Goal: Task Accomplishment & Management: Manage account settings

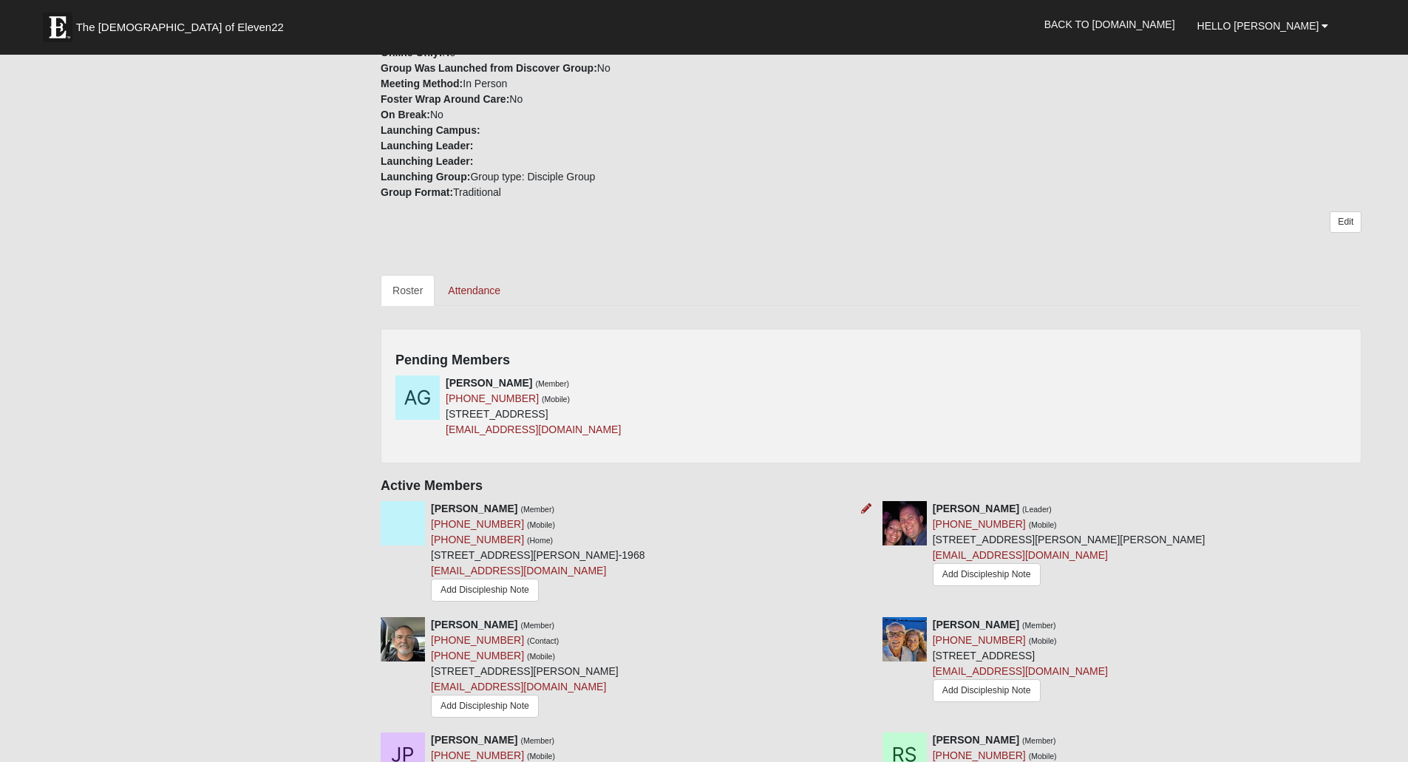
scroll to position [443, 0]
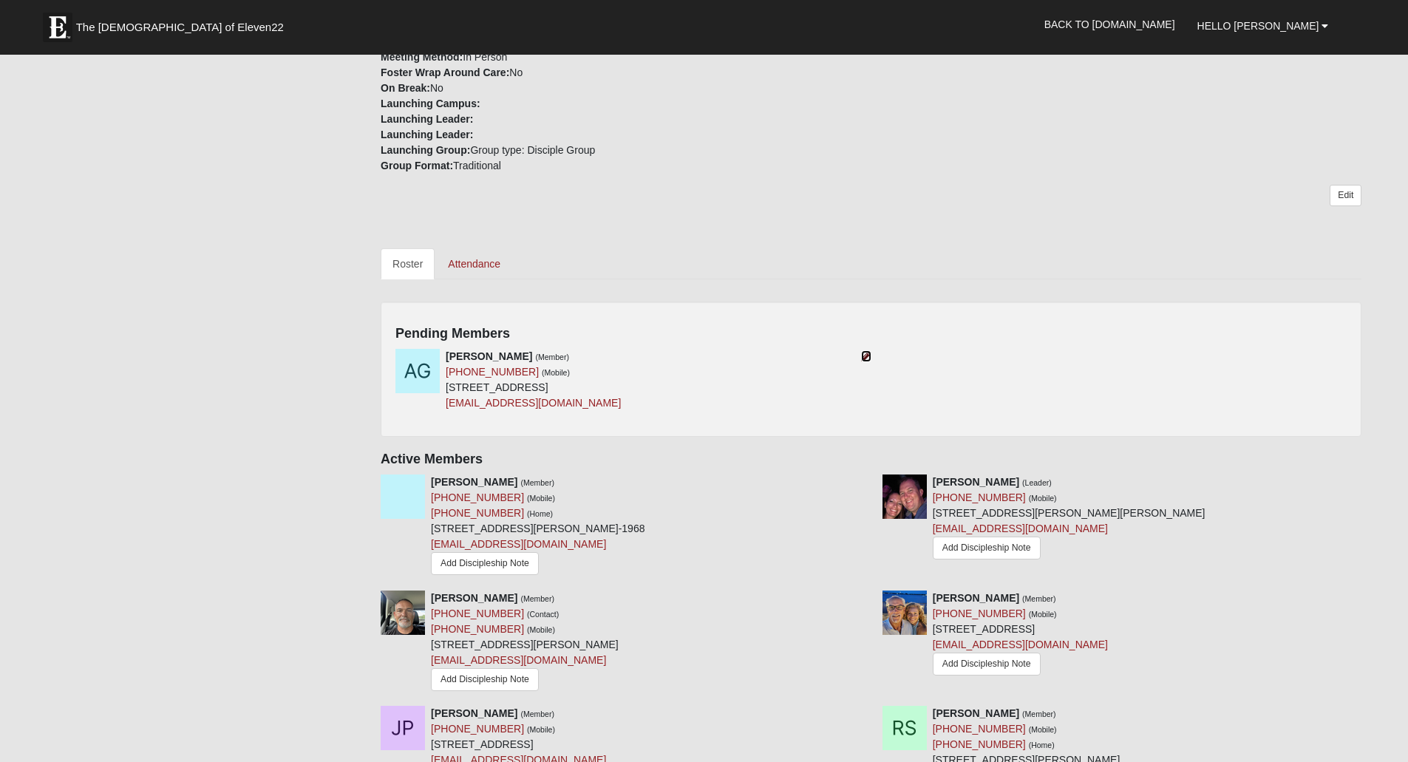
click at [866, 358] on icon at bounding box center [866, 356] width 10 height 10
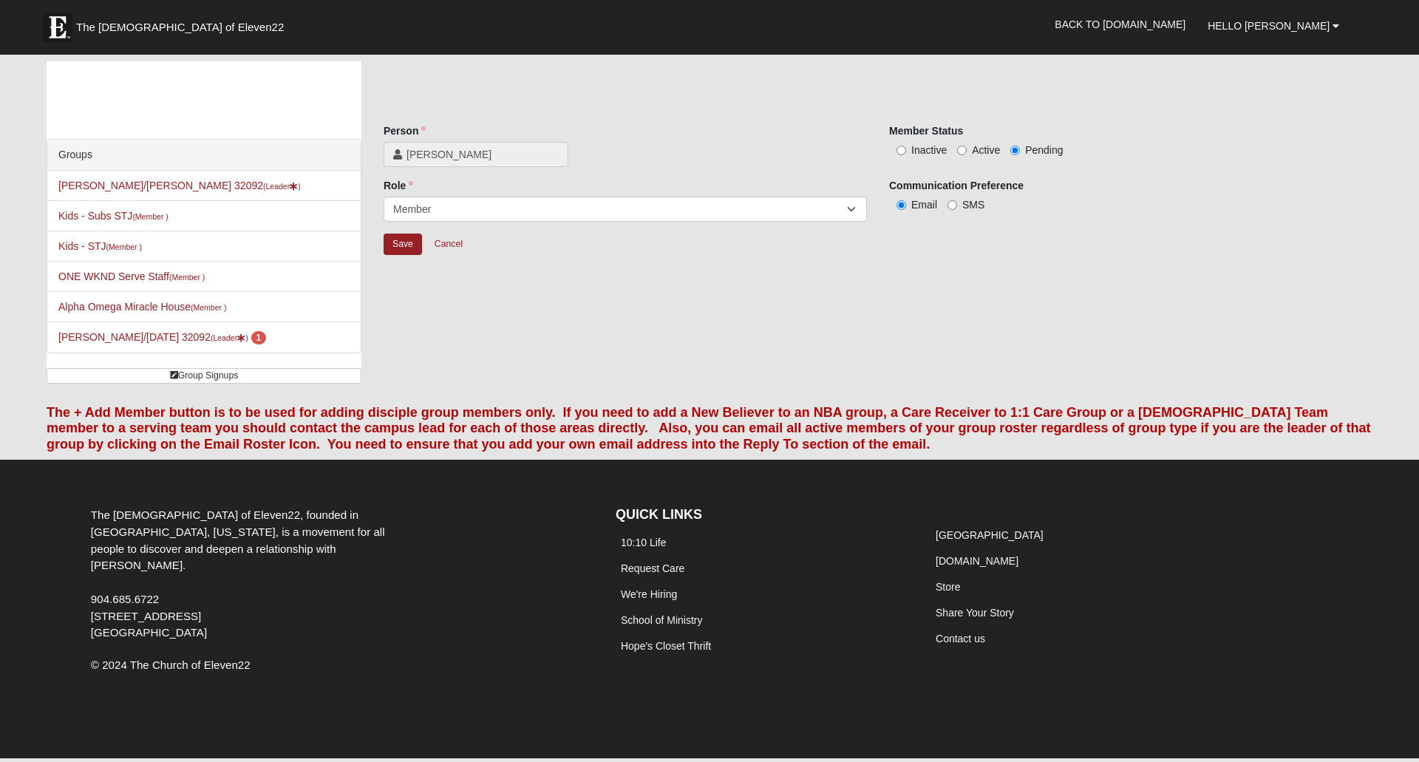
click at [968, 147] on label "Active" at bounding box center [978, 150] width 43 height 15
click at [967, 147] on input "Active" at bounding box center [962, 151] width 10 height 10
radio input "true"
click at [403, 248] on input "Save" at bounding box center [403, 244] width 38 height 21
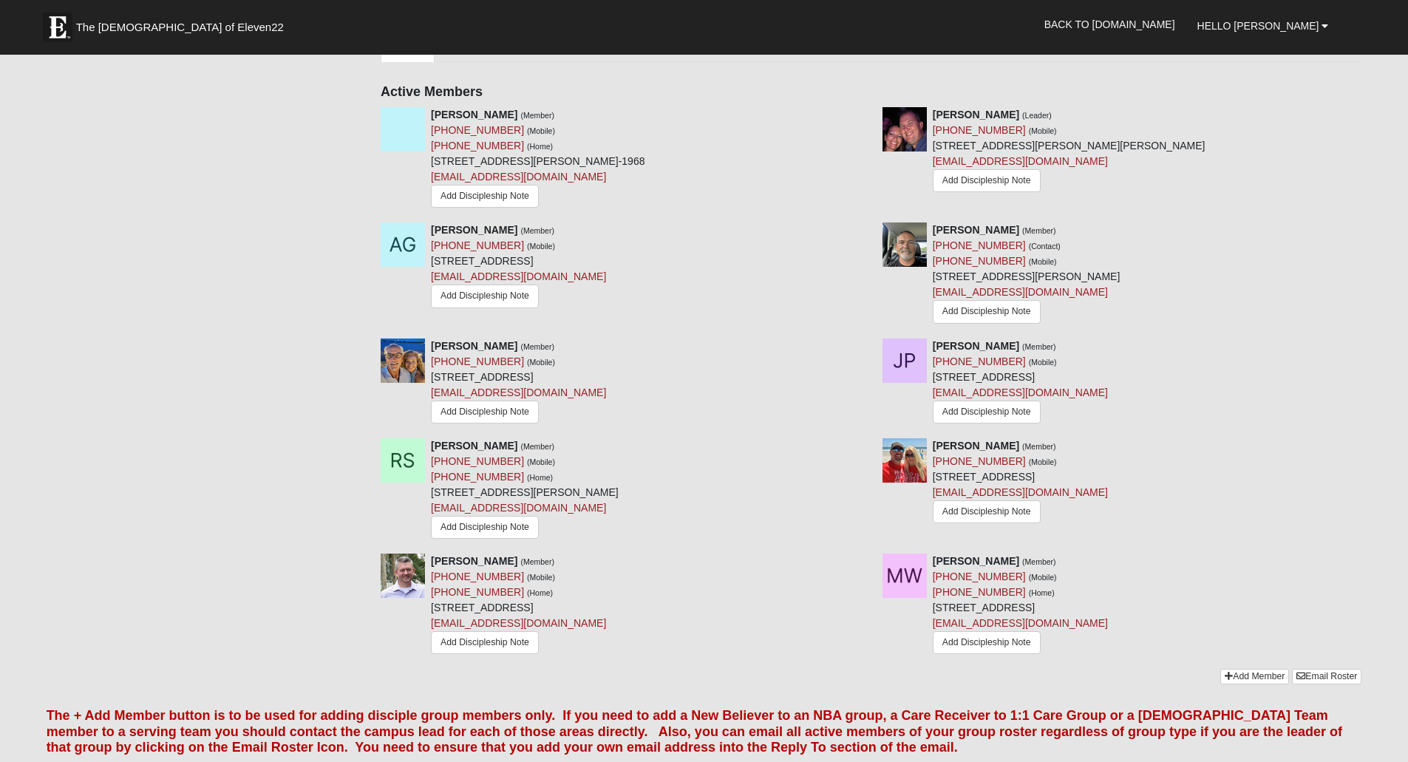
scroll to position [665, 0]
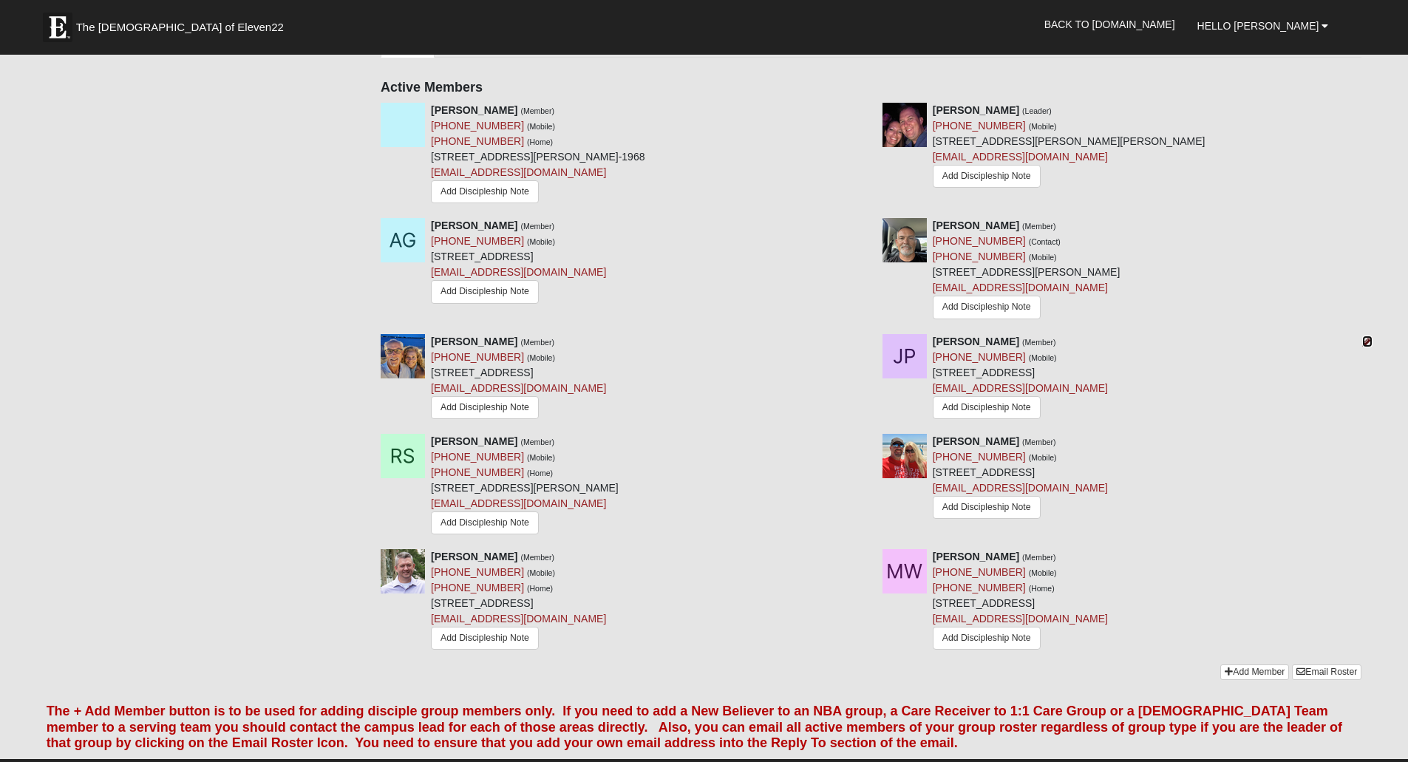
click at [1366, 341] on icon at bounding box center [1367, 341] width 10 height 10
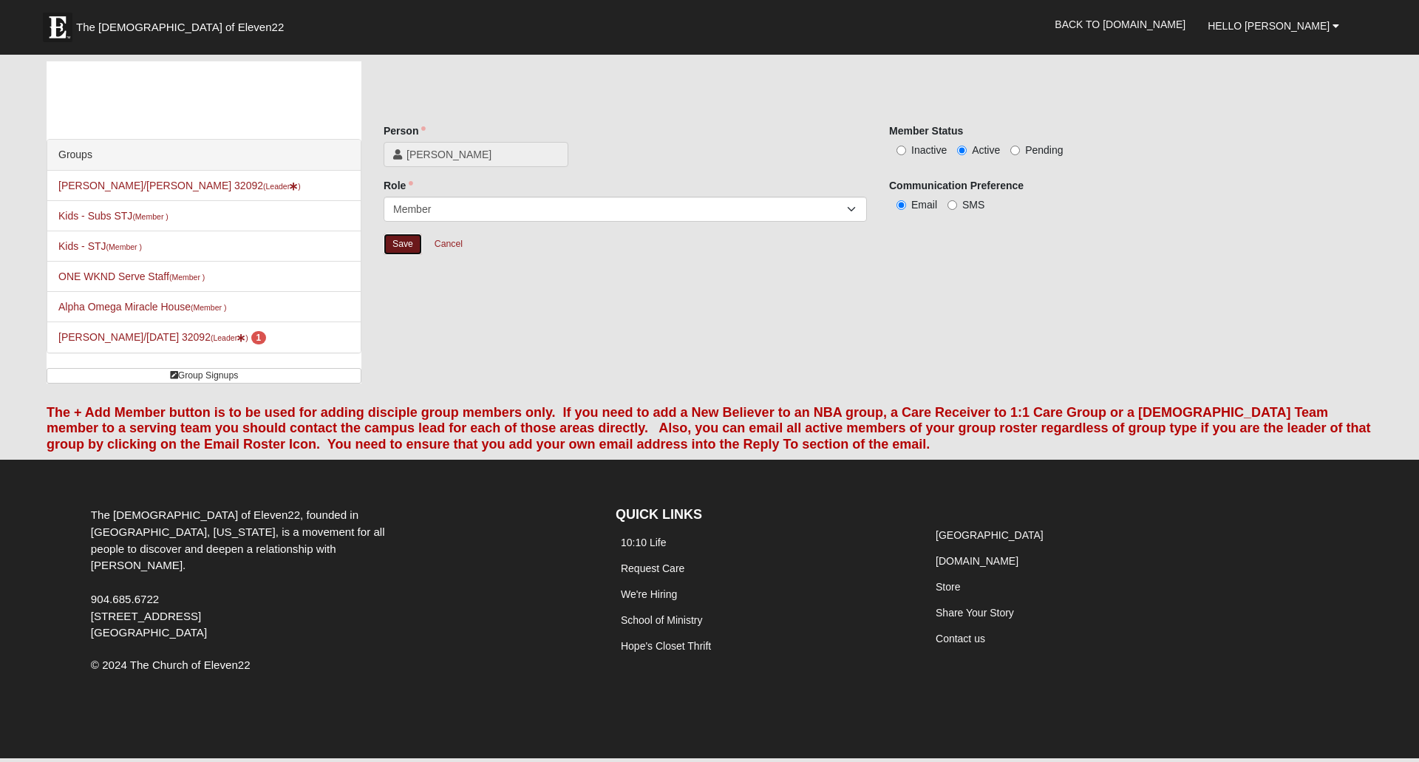
drag, startPoint x: 392, startPoint y: 243, endPoint x: 490, endPoint y: 292, distance: 109.1
click at [491, 305] on div "Groups Mens [PERSON_NAME]/[PERSON_NAME] 32092 (Leader ) Kids - Subs STJ (Member…" at bounding box center [709, 227] width 1348 height 333
click at [447, 243] on link "Cancel" at bounding box center [448, 244] width 47 height 23
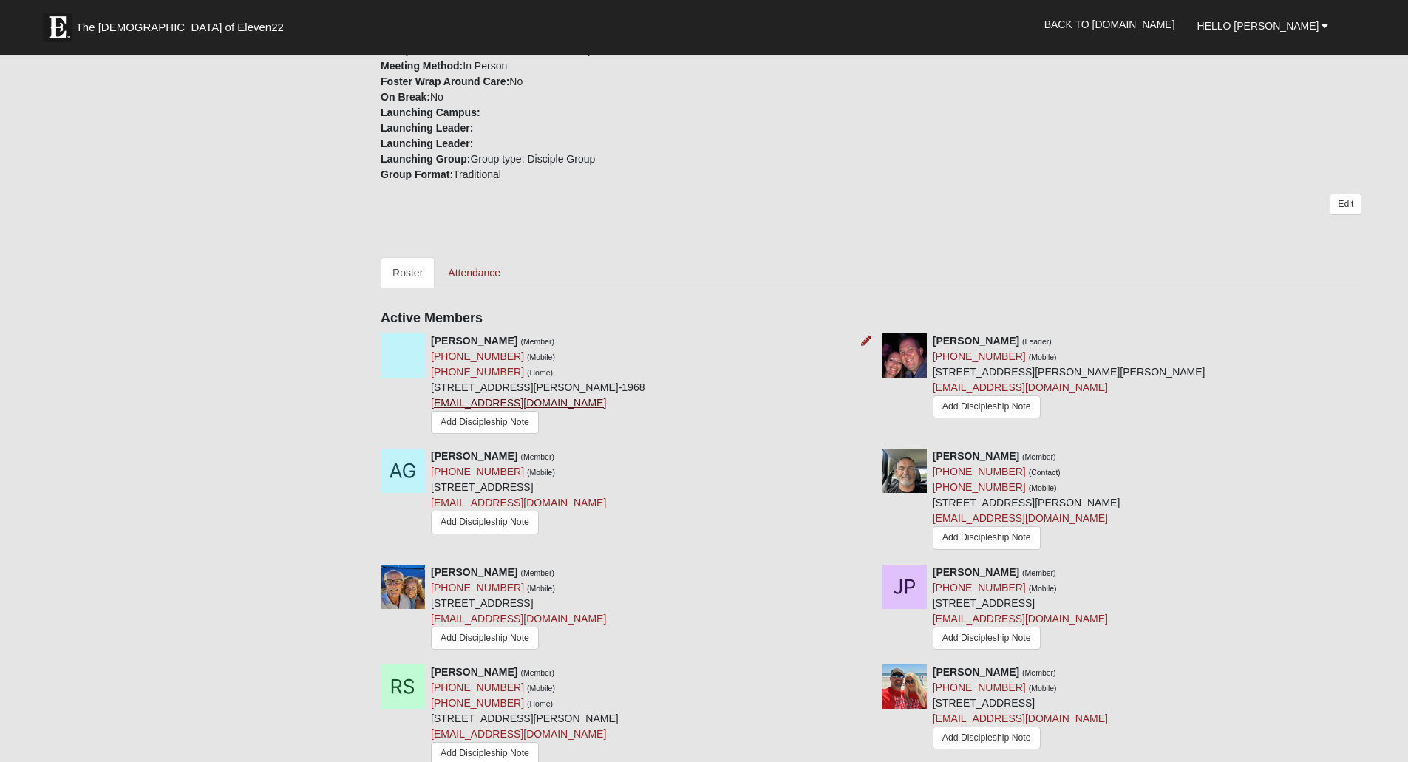
scroll to position [443, 0]
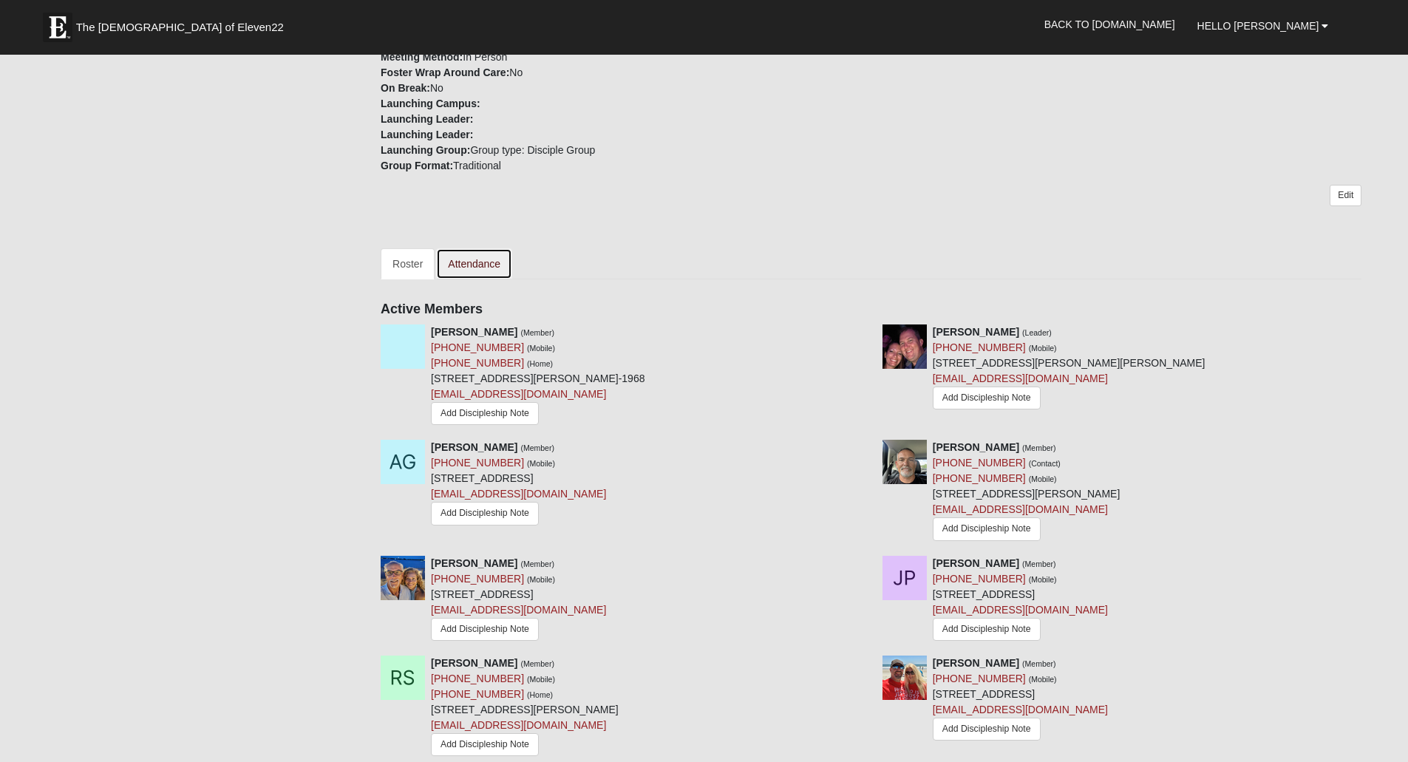
click at [481, 267] on link "Attendance" at bounding box center [474, 263] width 76 height 31
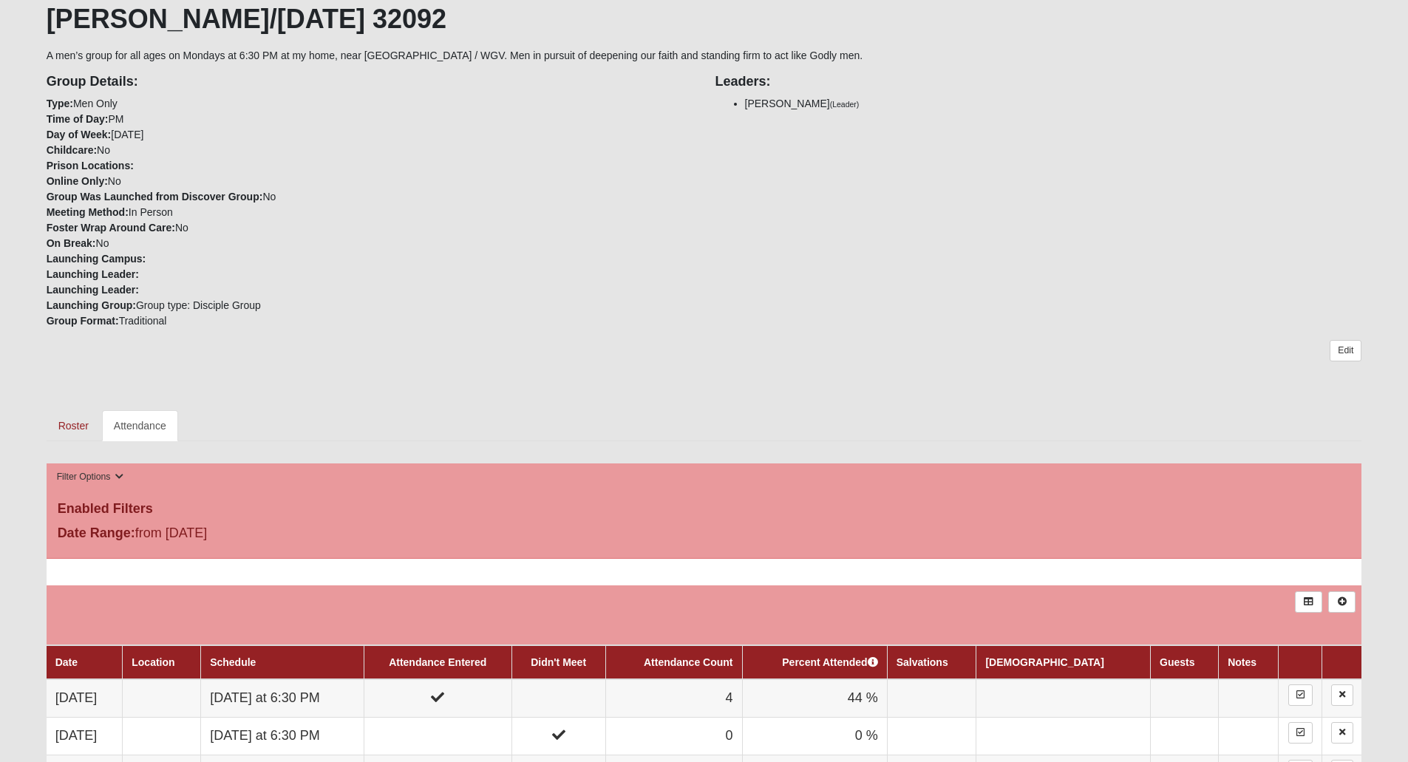
scroll to position [370, 0]
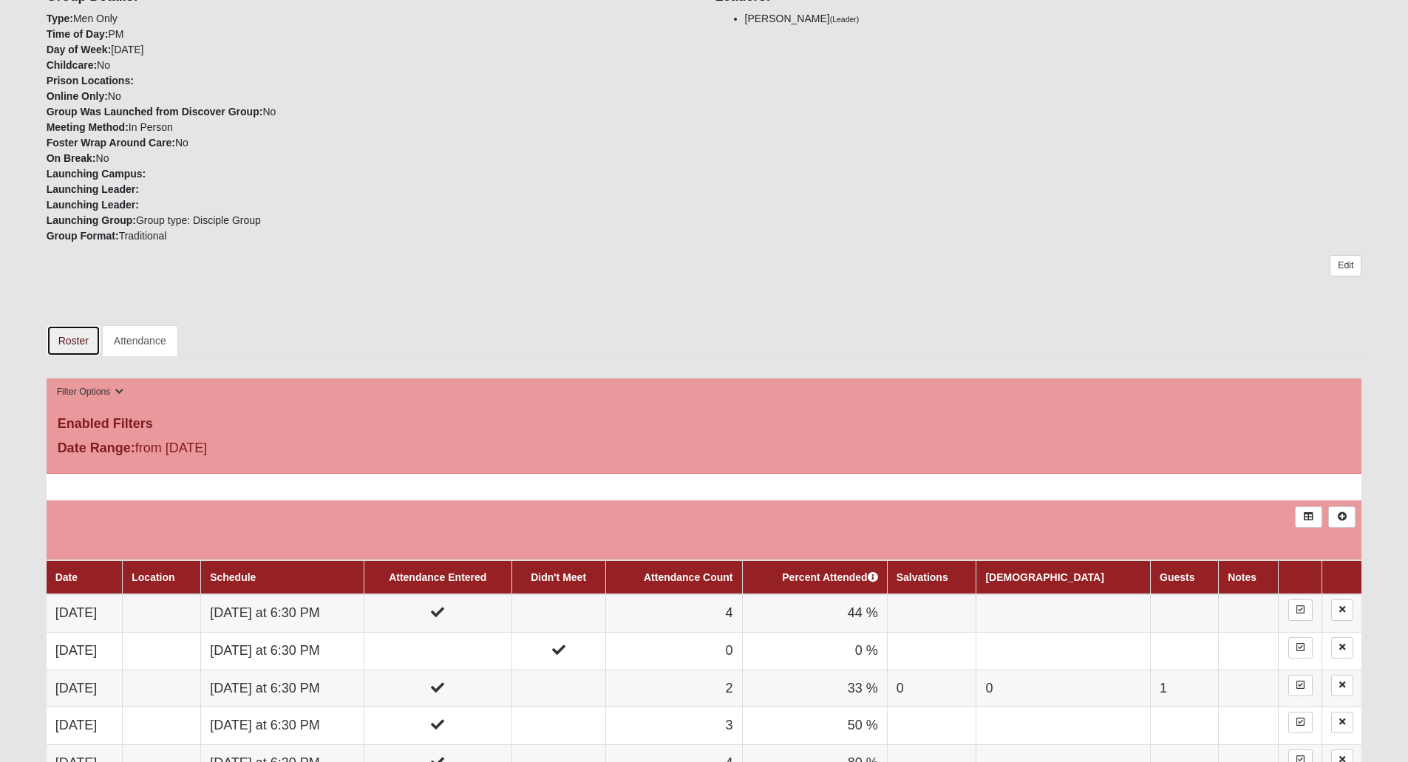
click at [76, 341] on link "Roster" at bounding box center [74, 340] width 54 height 31
